Goal: Check status: Check status

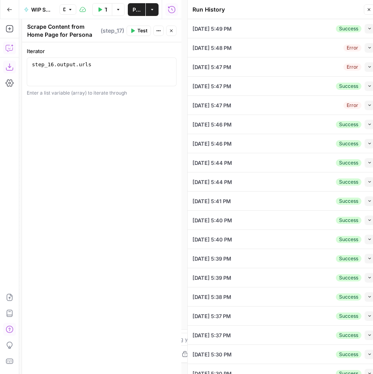
scroll to position [98, 0]
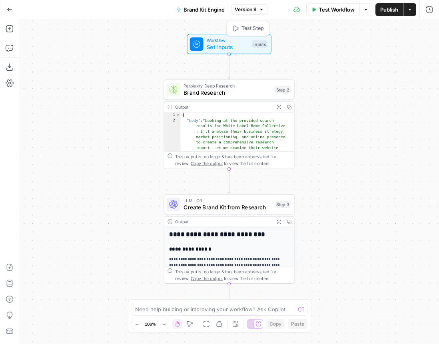
click at [211, 46] on span "Set Inputs" at bounding box center [227, 47] width 42 height 8
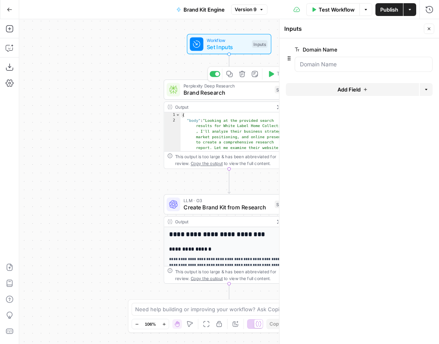
click at [207, 95] on span "Brand Research" at bounding box center [227, 92] width 88 height 8
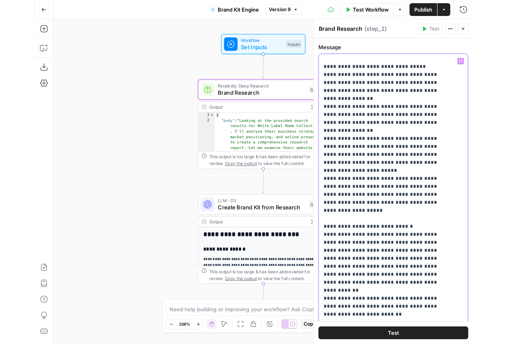
scroll to position [807, 0]
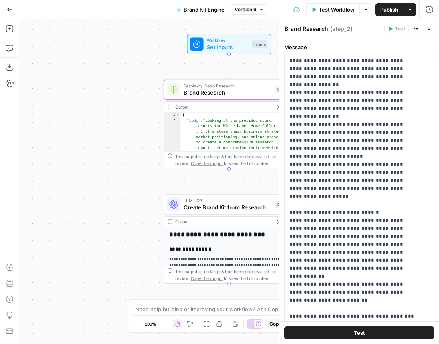
click at [86, 142] on div "Workflow Set Inputs Inputs Perplexity Deep Research Brand Research Step 2 Outpu…" at bounding box center [228, 181] width 419 height 325
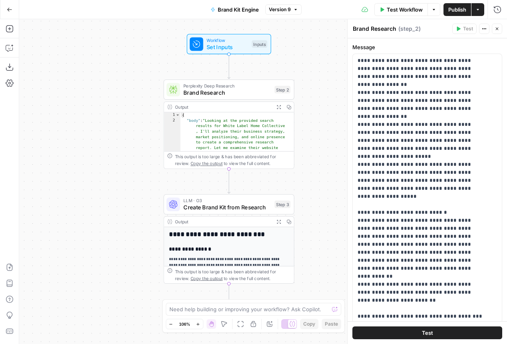
click at [237, 210] on span "Create Brand Kit from Research" at bounding box center [227, 207] width 88 height 8
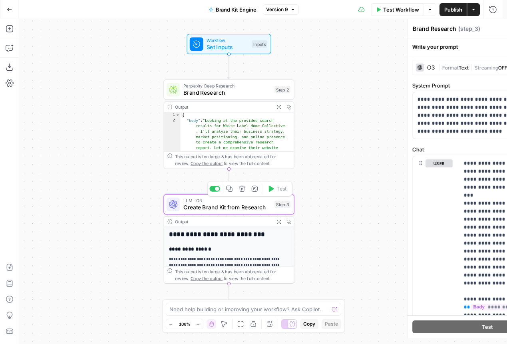
type textarea "Create Brand Kit from Research"
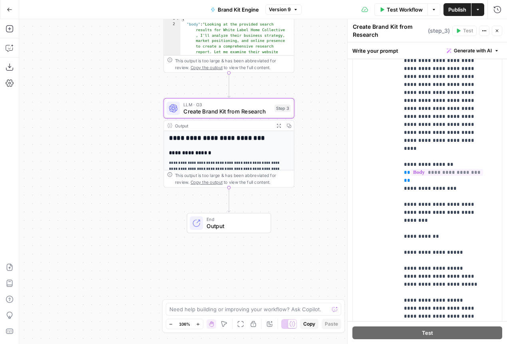
scroll to position [266, 0]
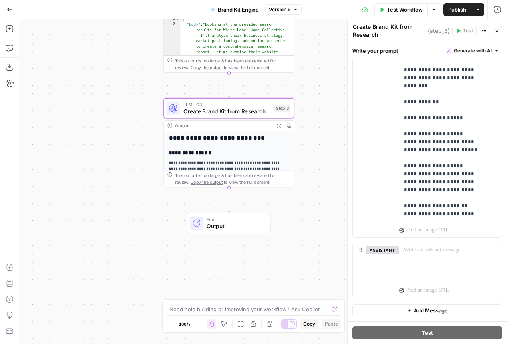
click at [222, 219] on span "End" at bounding box center [235, 219] width 58 height 7
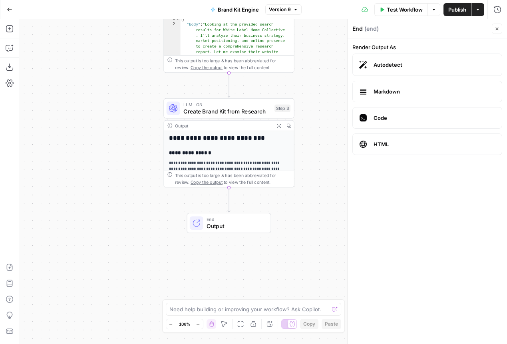
click at [289, 124] on icon "button" at bounding box center [288, 125] width 5 height 5
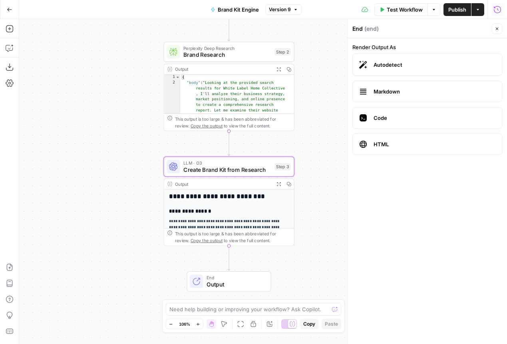
click at [438, 9] on icon "button" at bounding box center [497, 10] width 8 height 8
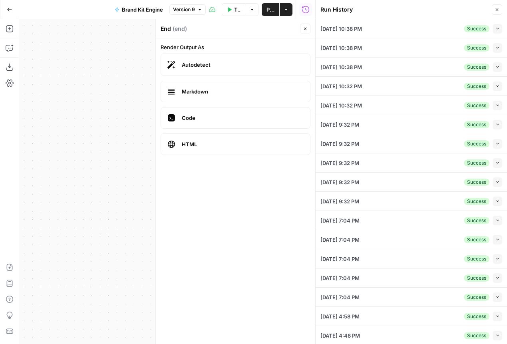
click at [438, 48] on icon "button" at bounding box center [497, 48] width 4 height 4
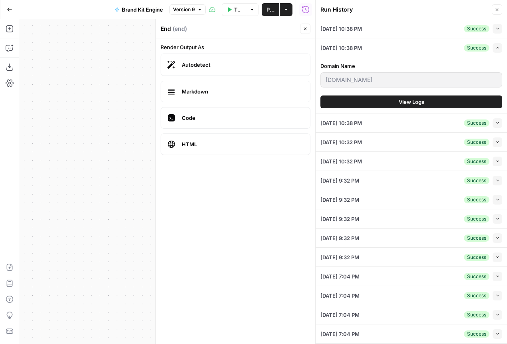
click at [438, 100] on button "View Logs" at bounding box center [411, 101] width 182 height 13
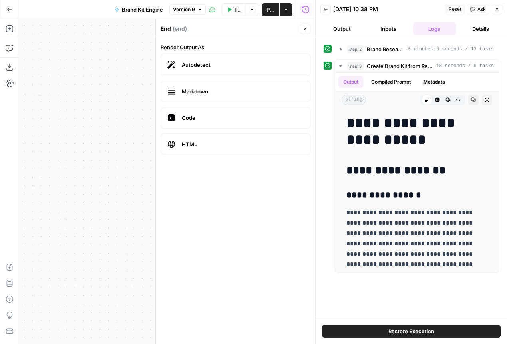
click at [328, 9] on button "Back" at bounding box center [325, 9] width 10 height 10
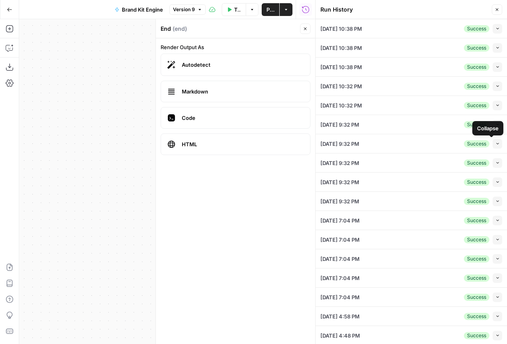
click at [438, 144] on icon "button" at bounding box center [497, 143] width 4 height 4
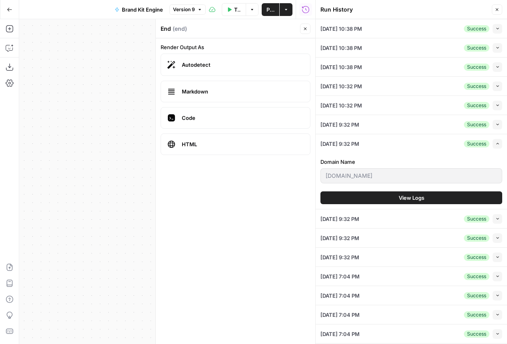
click at [392, 199] on button "View Logs" at bounding box center [411, 197] width 182 height 13
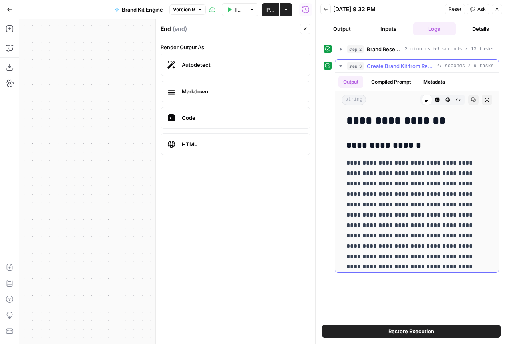
click at [341, 66] on icon "button" at bounding box center [340, 66] width 3 height 2
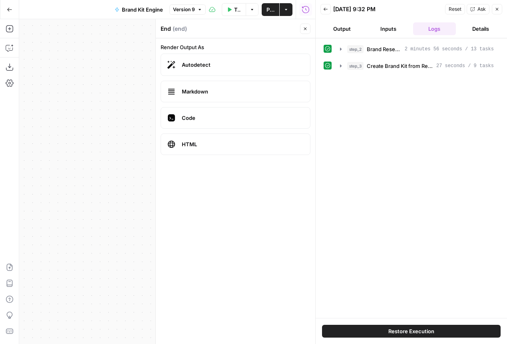
click at [438, 11] on icon "button" at bounding box center [496, 9] width 5 height 5
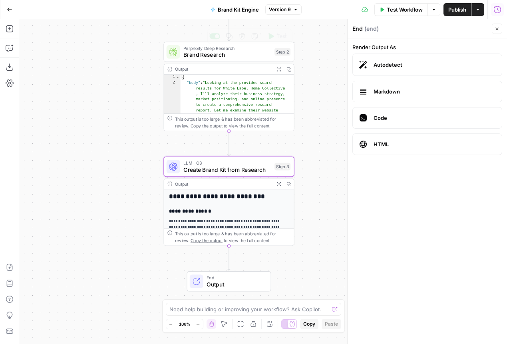
click at [216, 52] on span "Brand Research" at bounding box center [227, 55] width 88 height 8
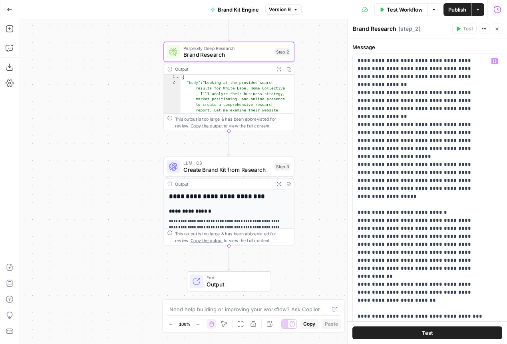
scroll to position [77, 0]
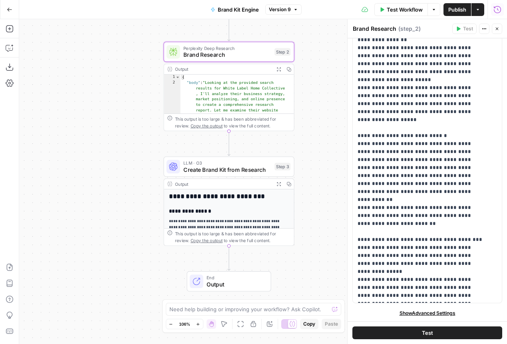
click at [413, 314] on span "Show Advanced Settings" at bounding box center [427, 313] width 56 height 7
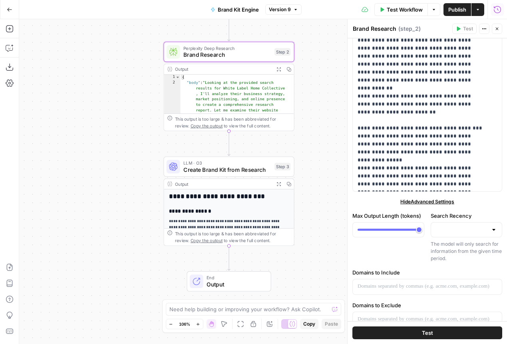
scroll to position [320, 0]
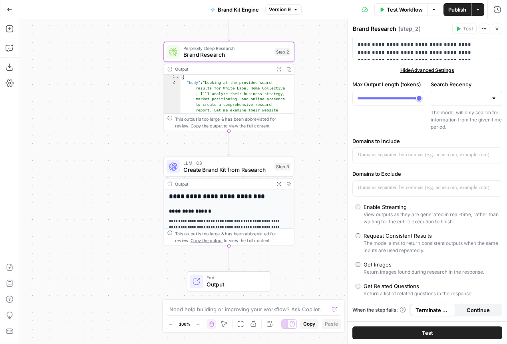
click at [438, 28] on icon "button" at bounding box center [496, 28] width 5 height 5
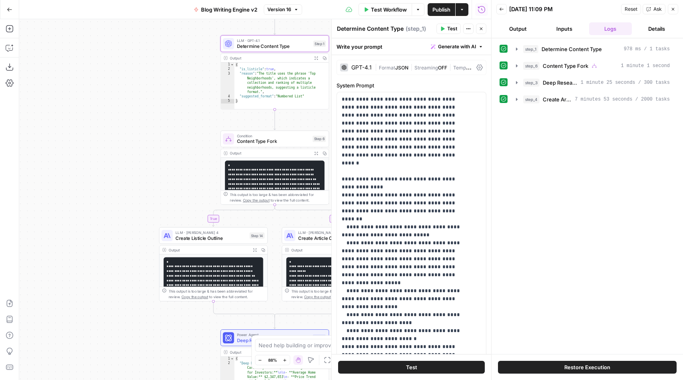
scroll to position [2, 0]
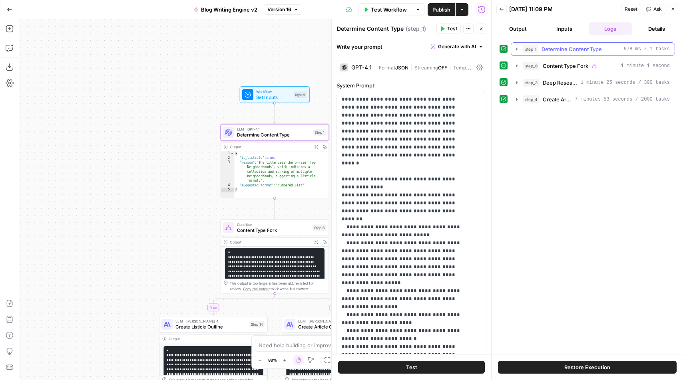
click at [516, 50] on icon "button" at bounding box center [517, 49] width 2 height 3
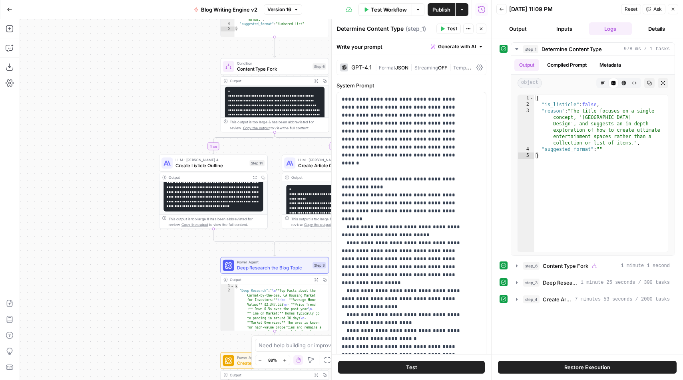
scroll to position [109, 0]
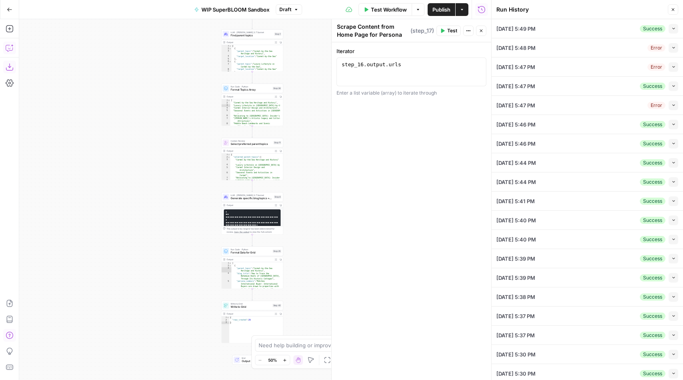
scroll to position [98, 0]
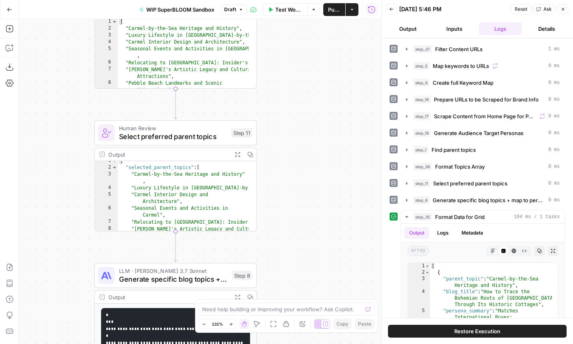
scroll to position [3, 0]
click at [409, 28] on button "Output" at bounding box center [407, 28] width 43 height 13
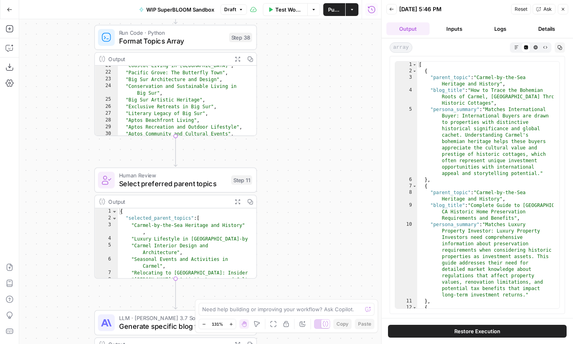
scroll to position [195, 0]
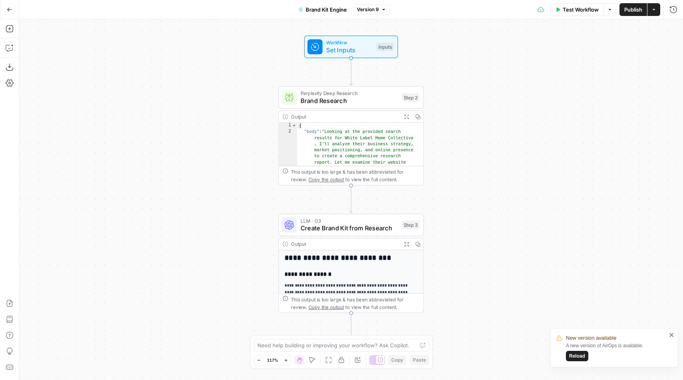
click at [6, 11] on button "Go Back" at bounding box center [9, 9] width 14 height 14
click at [12, 11] on icon "button" at bounding box center [10, 10] width 6 height 6
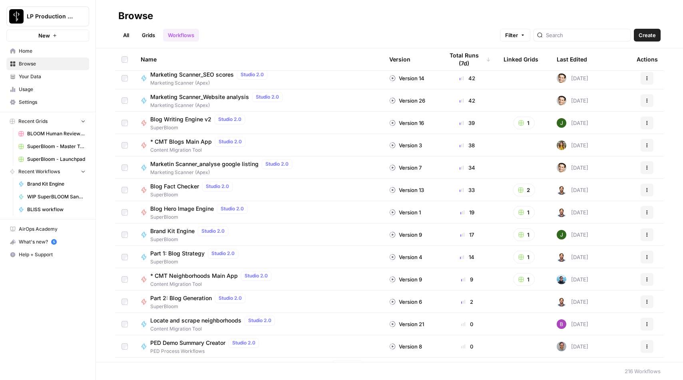
scroll to position [147, 0]
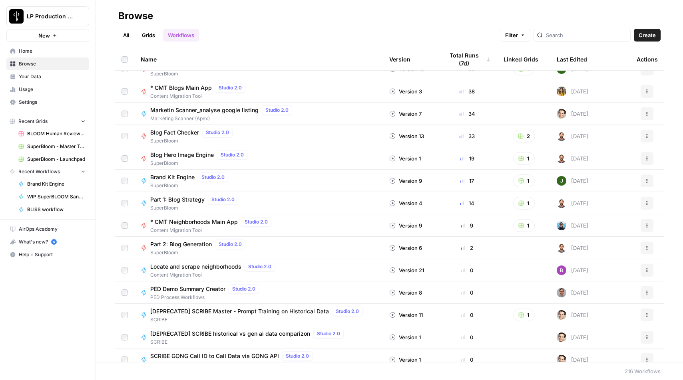
click at [165, 177] on span "Brand Kit Engine" at bounding box center [172, 177] width 44 height 8
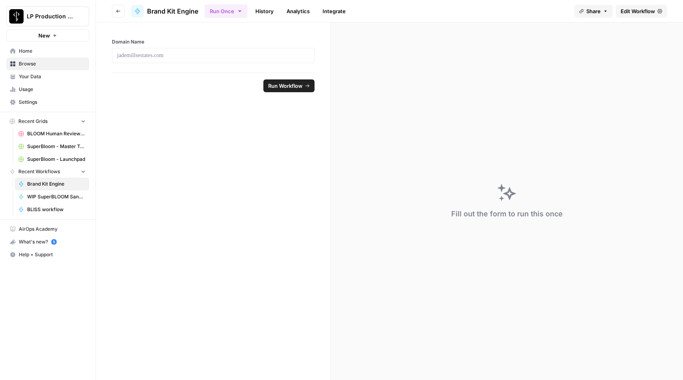
click at [257, 15] on link "History" at bounding box center [264, 11] width 28 height 13
